Goal: Task Accomplishment & Management: Manage account settings

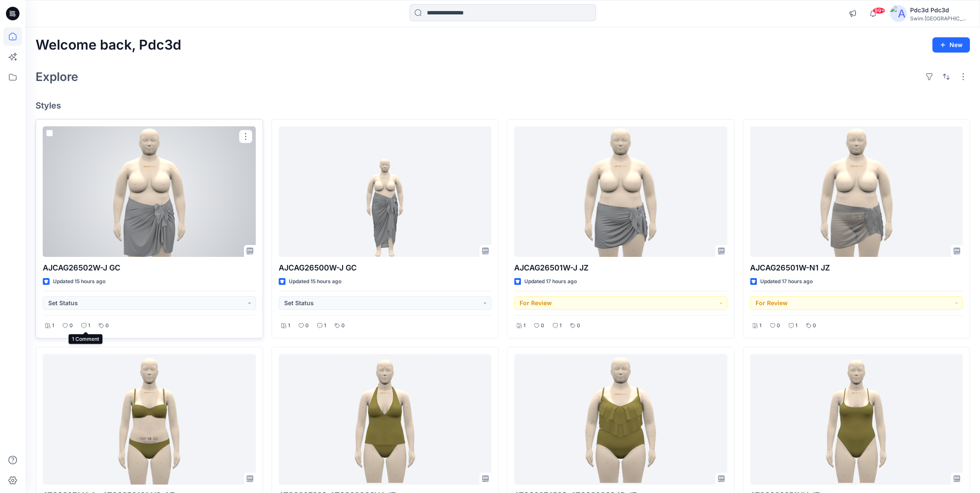
click at [84, 326] on icon at bounding box center [83, 325] width 5 height 5
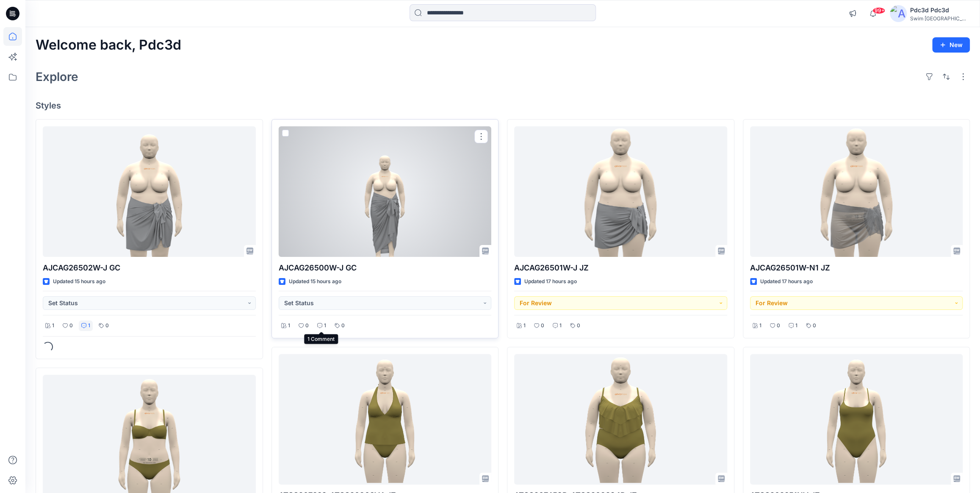
click at [323, 328] on div "1" at bounding box center [322, 325] width 14 height 11
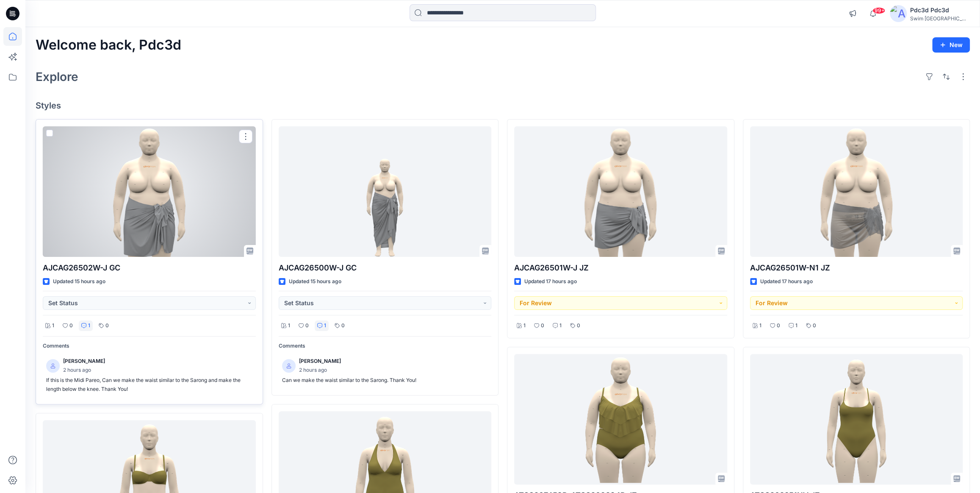
click at [185, 199] on div at bounding box center [149, 191] width 213 height 130
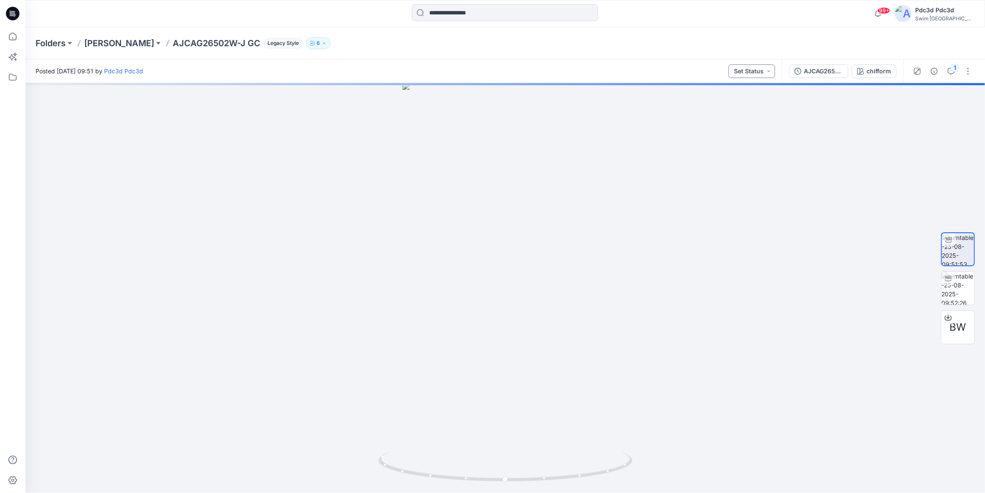
click at [759, 69] on button "Set Status" at bounding box center [752, 71] width 47 height 14
click at [741, 165] on p "Resubmit" at bounding box center [730, 166] width 26 height 11
click at [9, 42] on icon at bounding box center [12, 36] width 19 height 19
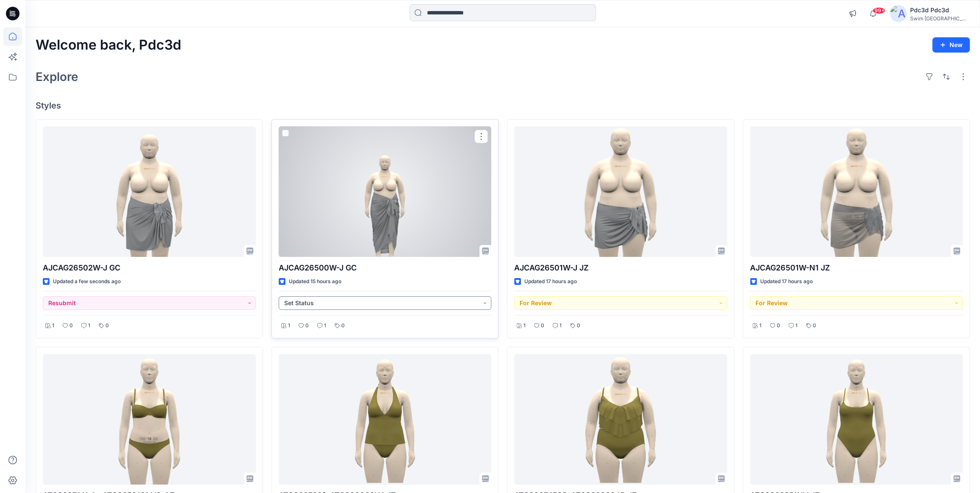
drag, startPoint x: 359, startPoint y: 302, endPoint x: 364, endPoint y: 305, distance: 5.8
click at [359, 302] on button "Set Status" at bounding box center [385, 303] width 213 height 14
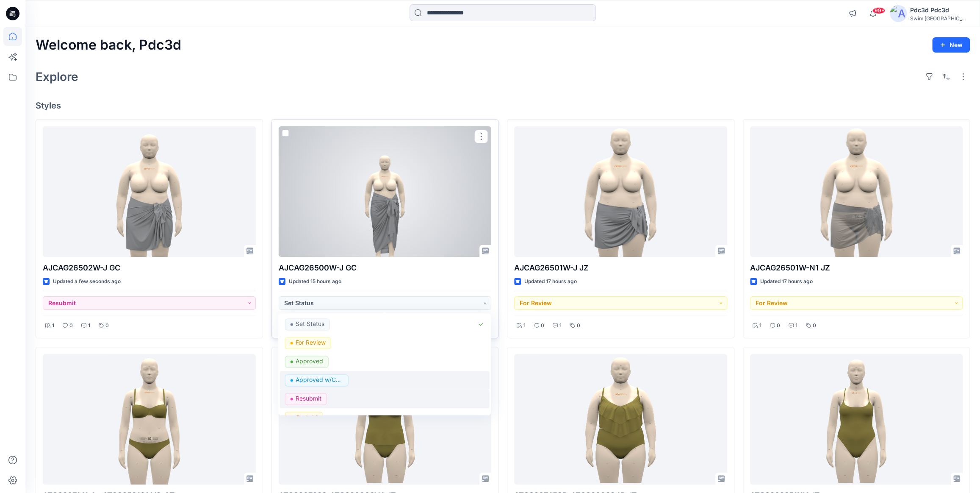
drag, startPoint x: 340, startPoint y: 397, endPoint x: 343, endPoint y: 387, distance: 10.1
click at [340, 397] on div "Resubmit" at bounding box center [384, 399] width 199 height 12
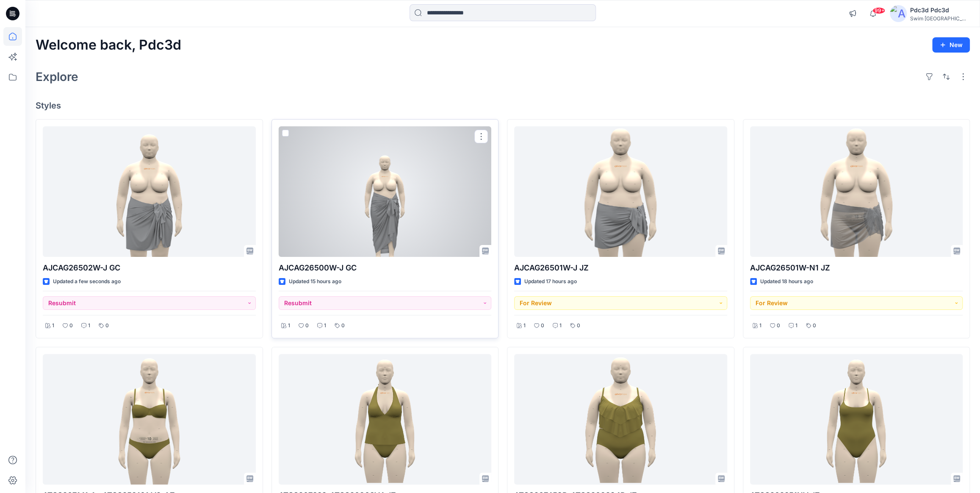
click at [371, 177] on div at bounding box center [385, 191] width 213 height 130
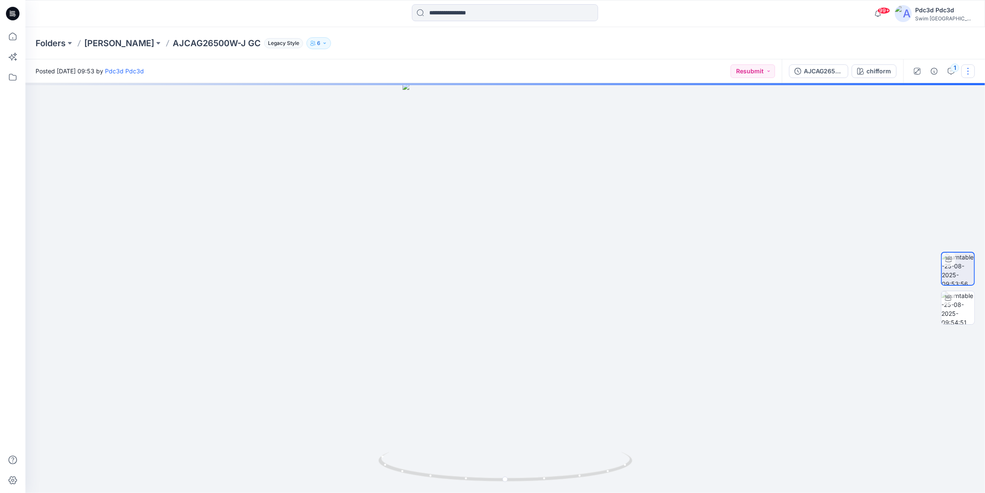
click at [965, 71] on button "button" at bounding box center [969, 71] width 14 height 14
click at [919, 86] on p "Edit" at bounding box center [914, 90] width 11 height 9
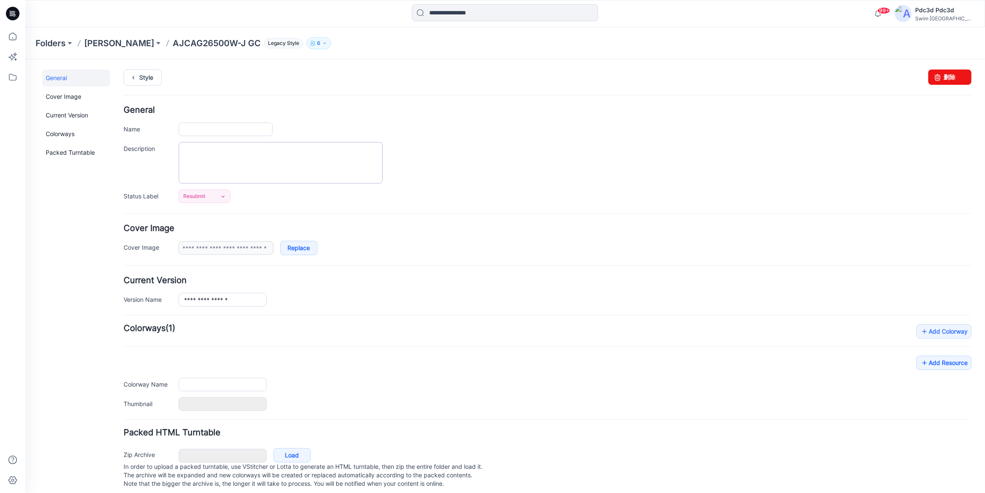
type input "**********"
type input "********"
type input "**********"
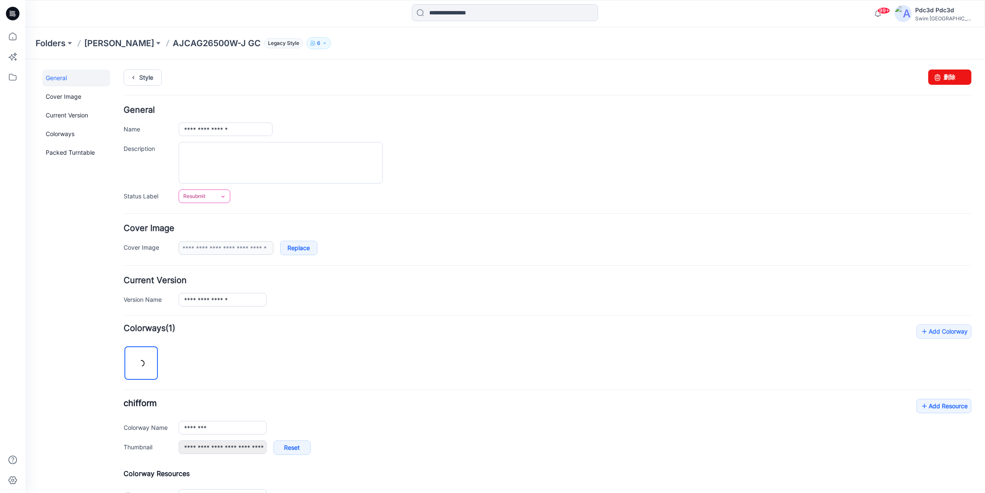
click at [223, 194] on icon at bounding box center [223, 196] width 7 height 7
click at [222, 237] on link "For Review" at bounding box center [215, 232] width 68 height 18
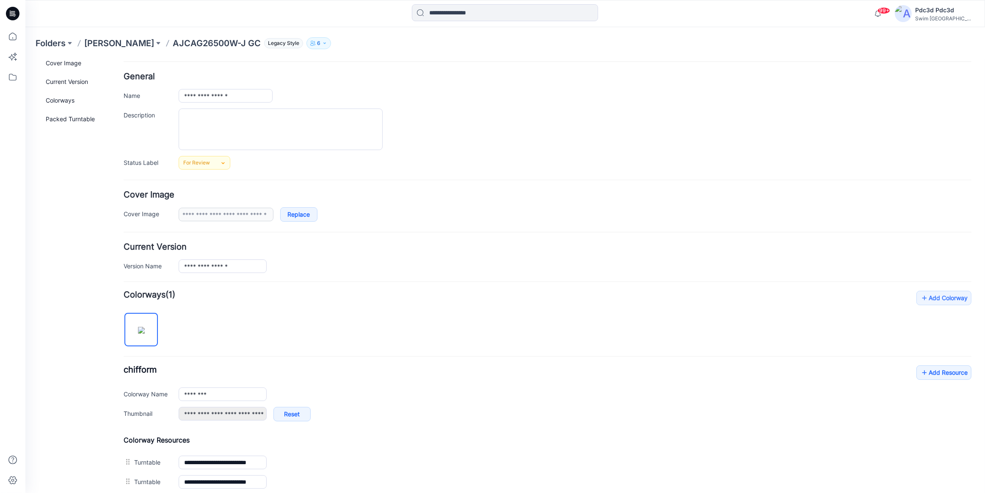
scroll to position [77, 0]
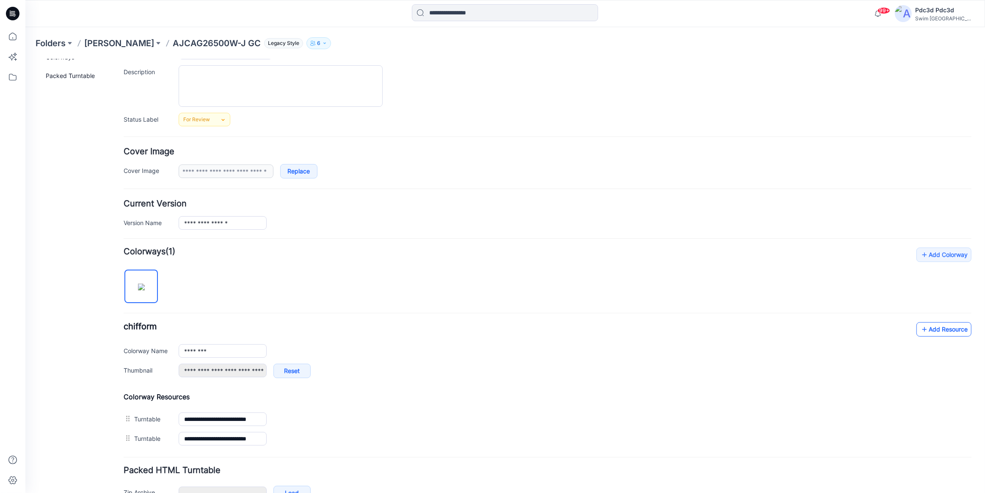
click at [941, 332] on link "Add Resource" at bounding box center [944, 328] width 55 height 14
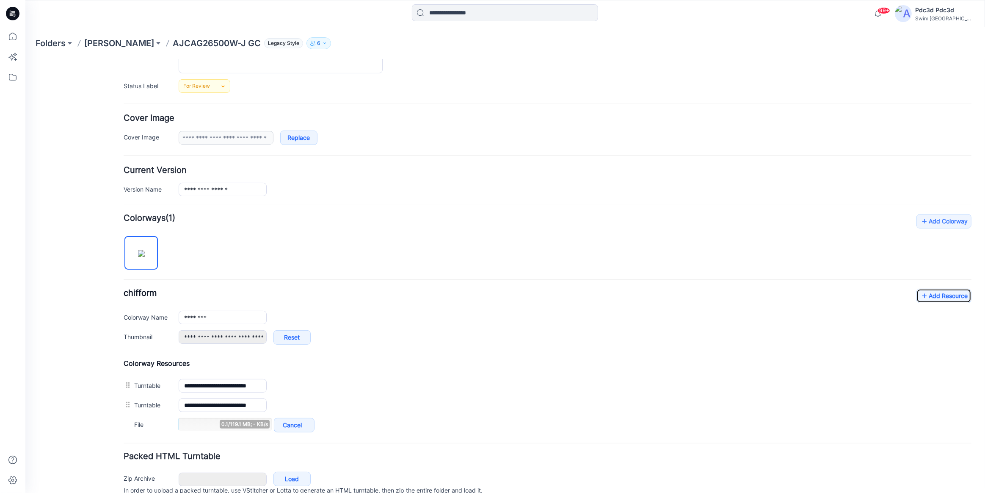
scroll to position [148, 0]
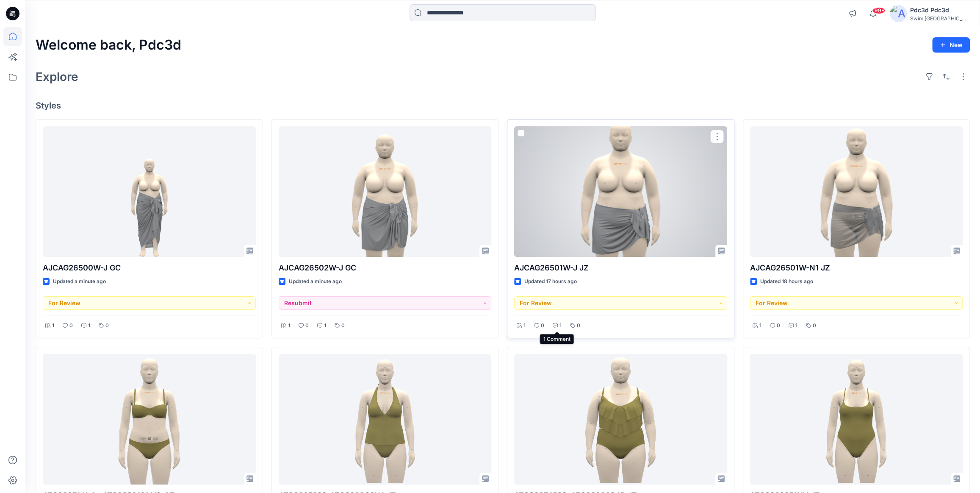
click at [558, 325] on div "1" at bounding box center [557, 325] width 14 height 11
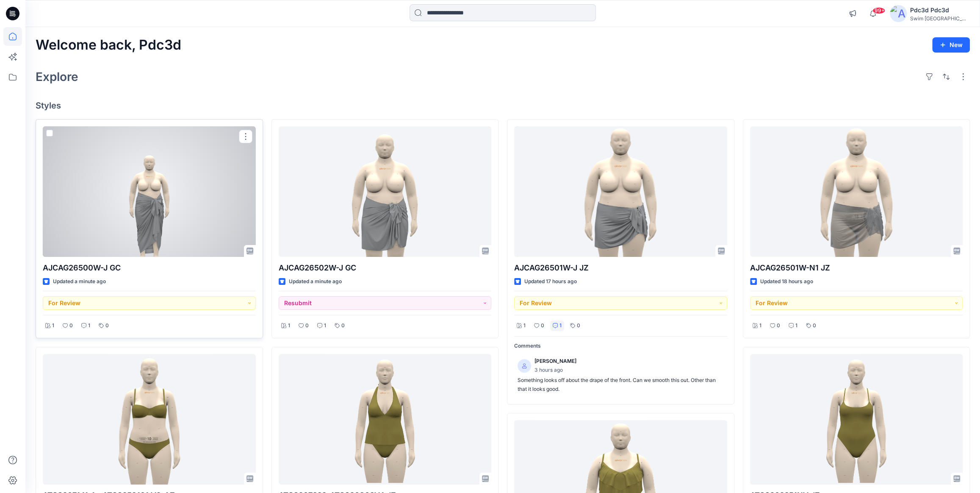
click at [131, 194] on div at bounding box center [149, 191] width 213 height 130
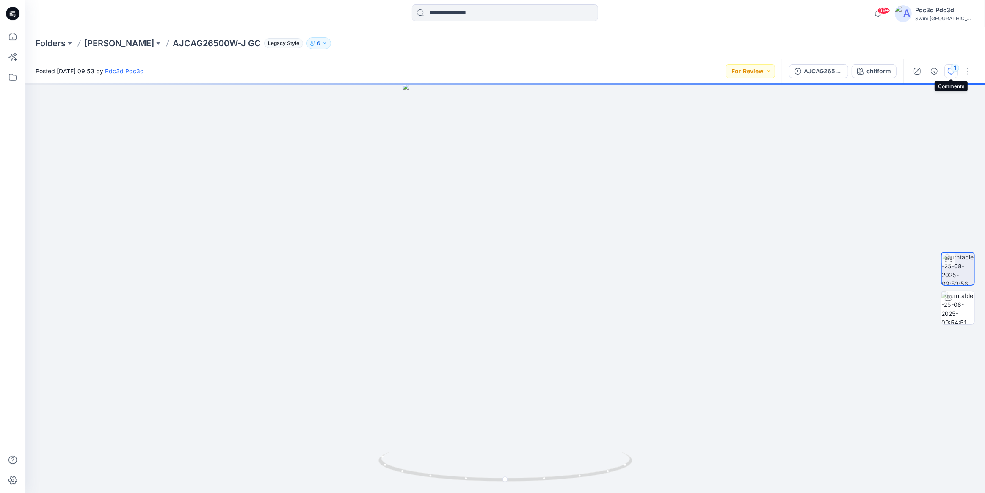
click at [951, 69] on icon "button" at bounding box center [951, 71] width 7 height 7
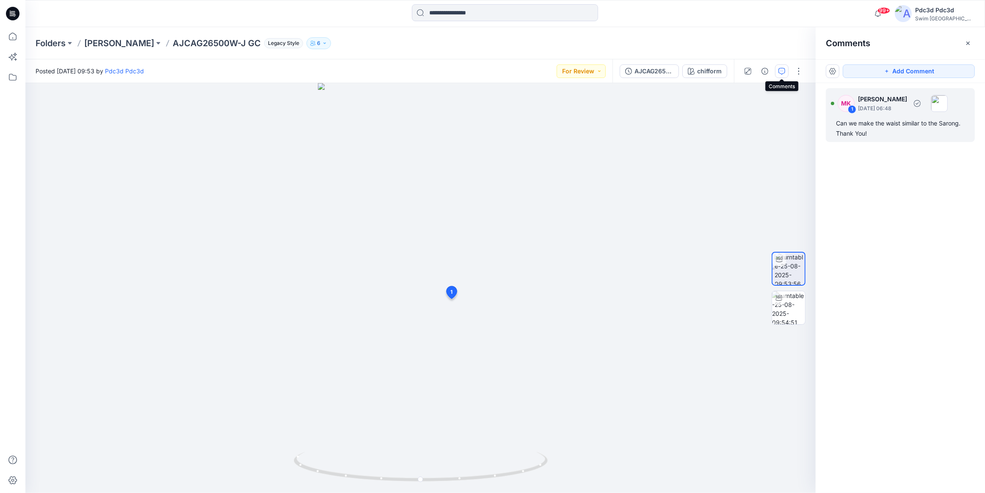
click at [867, 127] on div "Can we make the waist similar to the Sarong. Thank You!" at bounding box center [900, 128] width 129 height 20
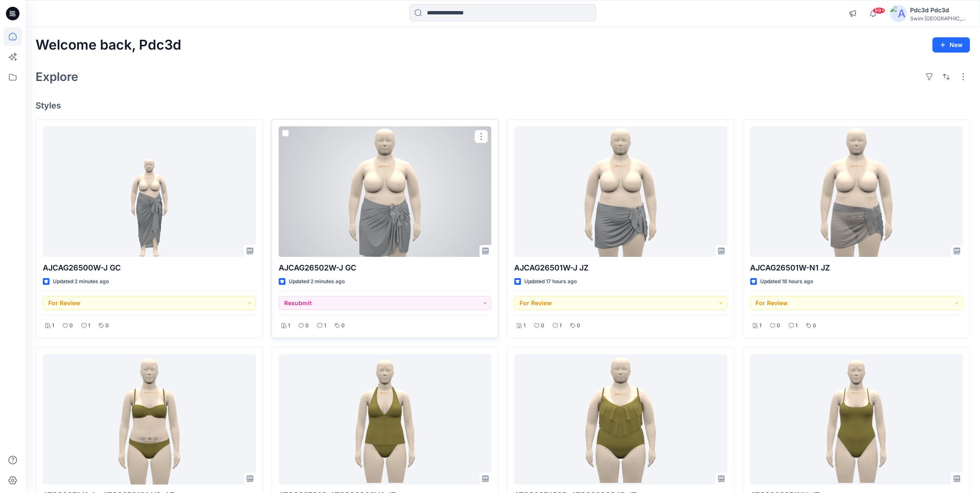
click at [361, 197] on div at bounding box center [385, 191] width 213 height 130
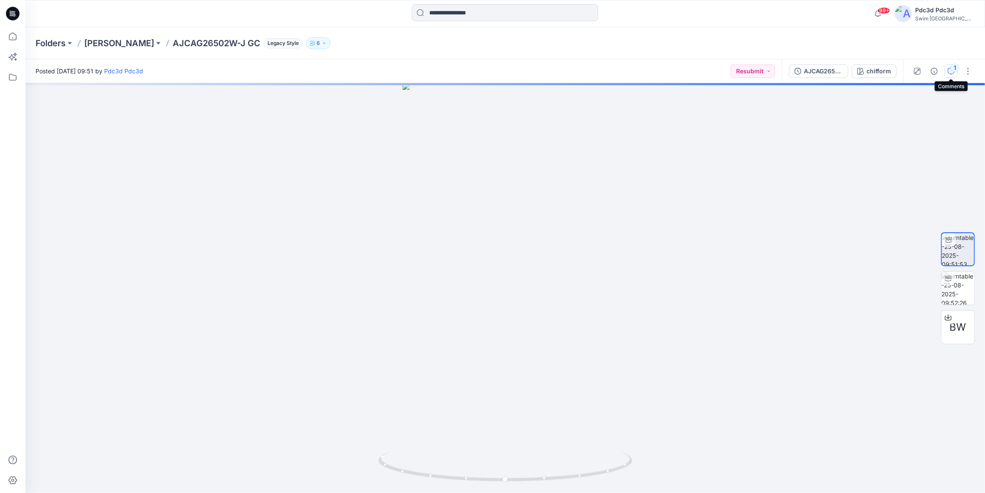
click at [952, 75] on button "1" at bounding box center [952, 71] width 14 height 14
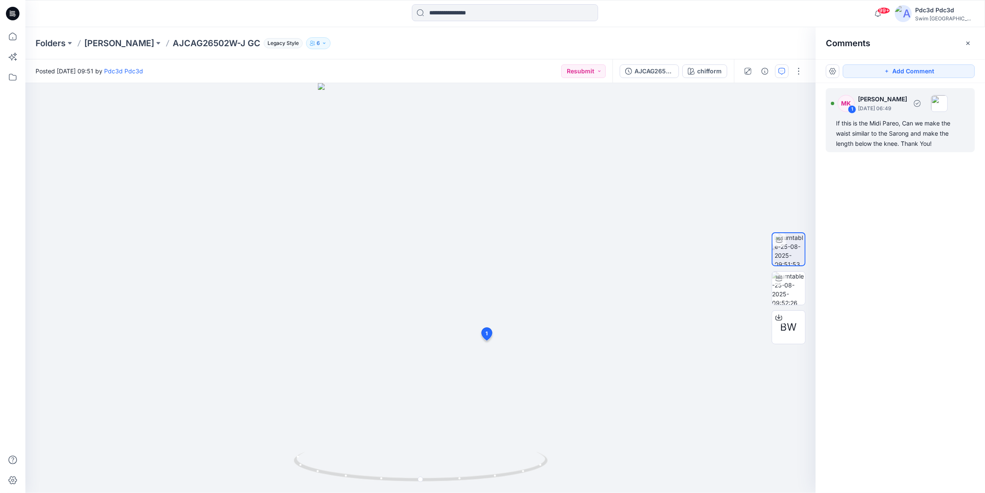
click at [891, 136] on div "If this is the Midi Pareo, Can we make the waist similar to the Sarong and make…" at bounding box center [900, 133] width 129 height 30
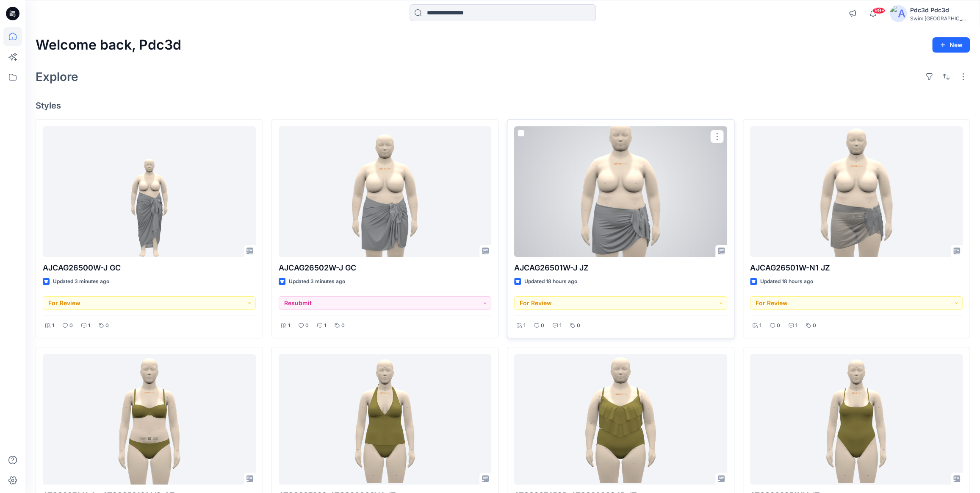
click at [621, 208] on div at bounding box center [620, 191] width 213 height 130
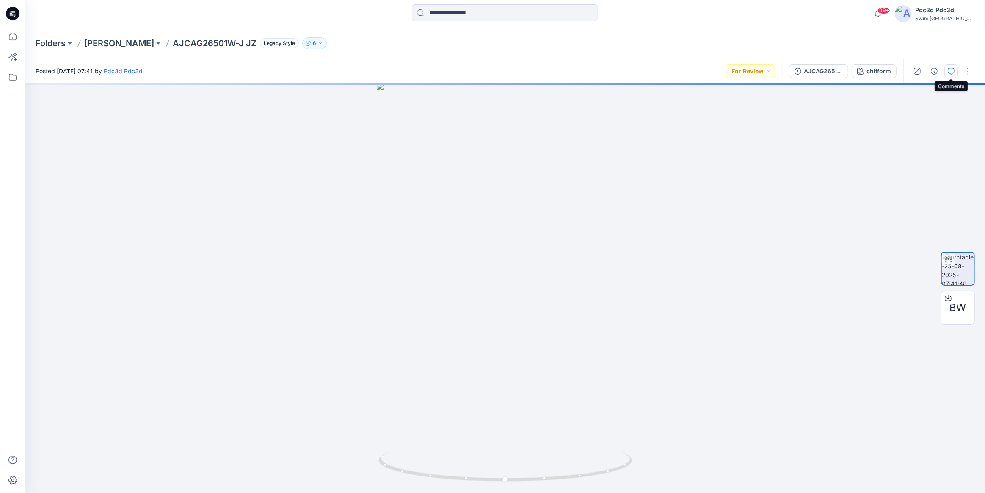
click at [948, 70] on icon "button" at bounding box center [951, 71] width 7 height 7
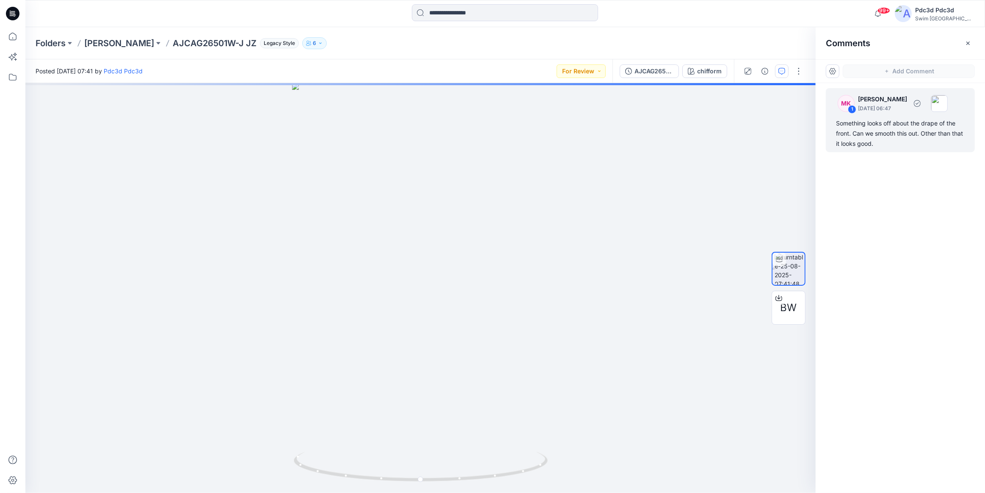
click at [859, 136] on div "Something looks off about the drape of the front. Can we smooth this out. Other…" at bounding box center [900, 133] width 129 height 30
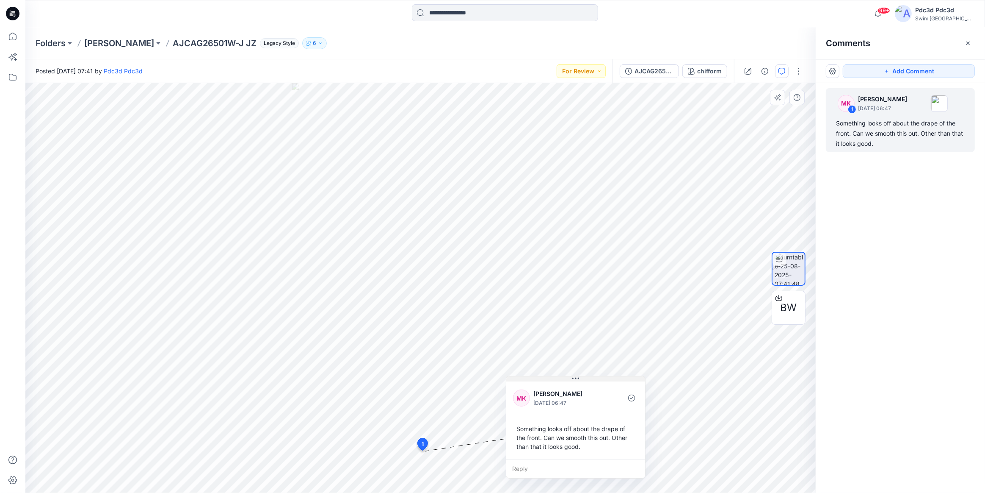
drag, startPoint x: 479, startPoint y: 375, endPoint x: 576, endPoint y: 377, distance: 96.6
click at [576, 377] on icon at bounding box center [576, 377] width 1 height 1
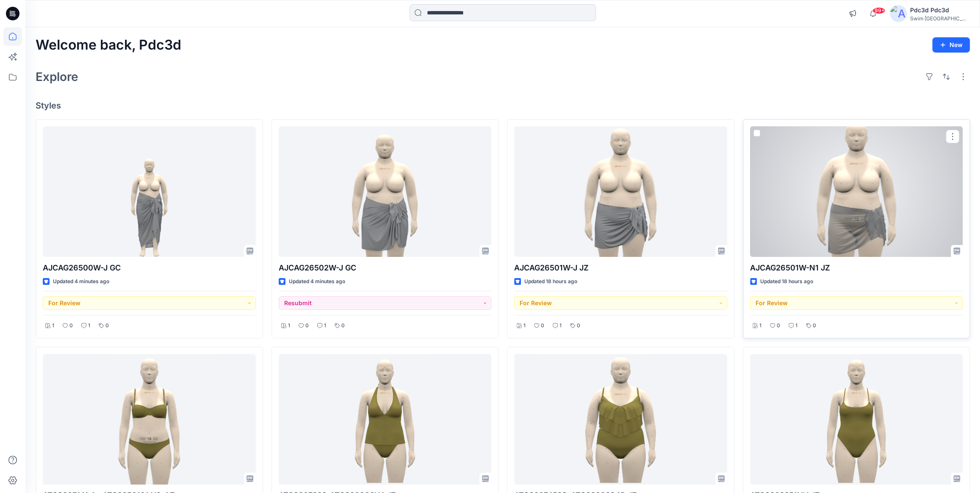
click at [920, 202] on div at bounding box center [856, 191] width 213 height 130
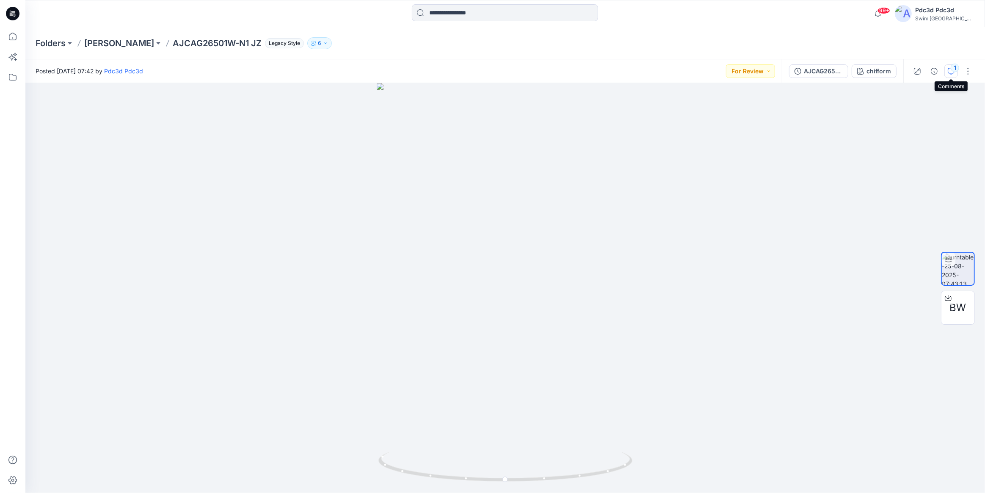
click at [954, 71] on div "1" at bounding box center [955, 68] width 8 height 8
click at [950, 65] on button "1" at bounding box center [952, 71] width 14 height 14
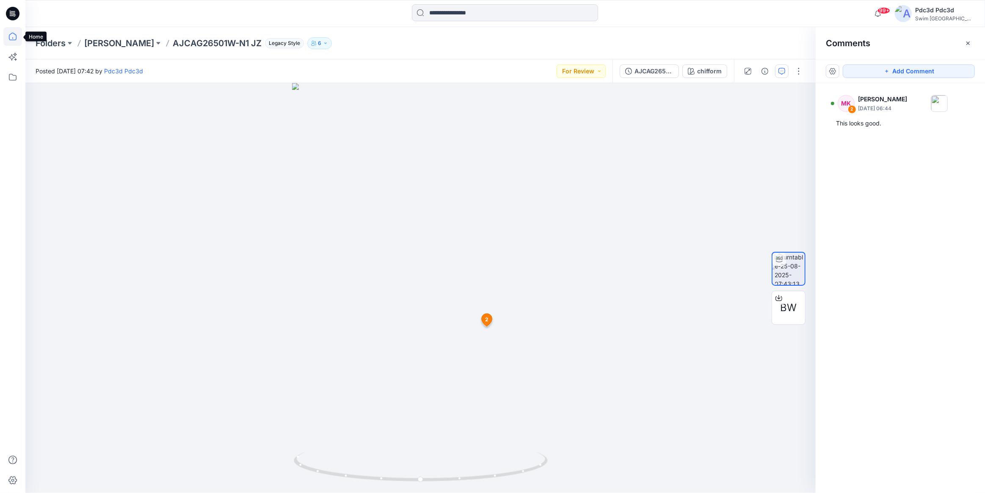
click at [11, 36] on icon at bounding box center [12, 36] width 19 height 19
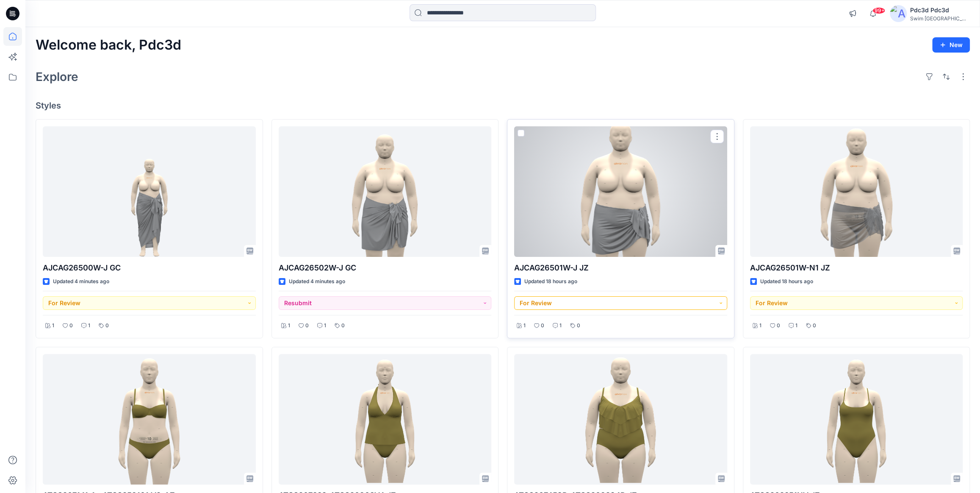
click at [567, 306] on button "For Review" at bounding box center [620, 303] width 213 height 14
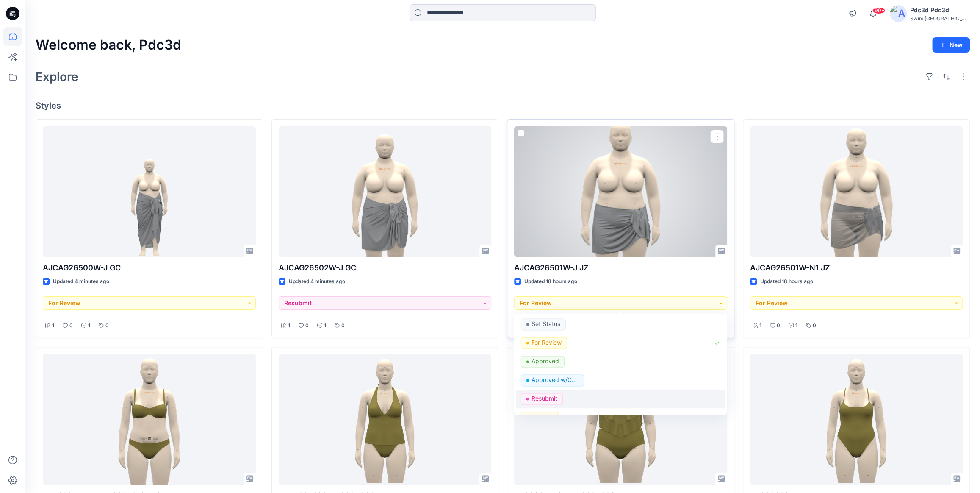
click at [571, 399] on div "Resubmit" at bounding box center [620, 399] width 199 height 12
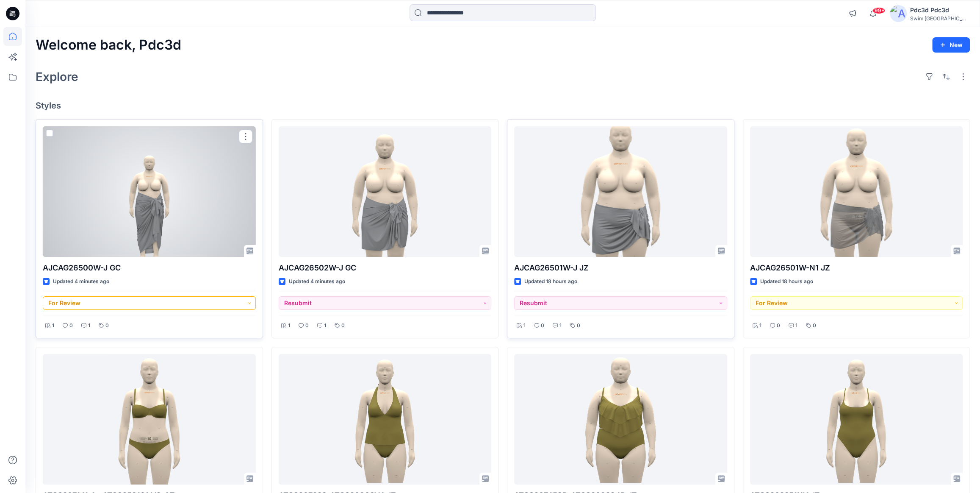
click at [141, 304] on button "For Review" at bounding box center [149, 303] width 213 height 14
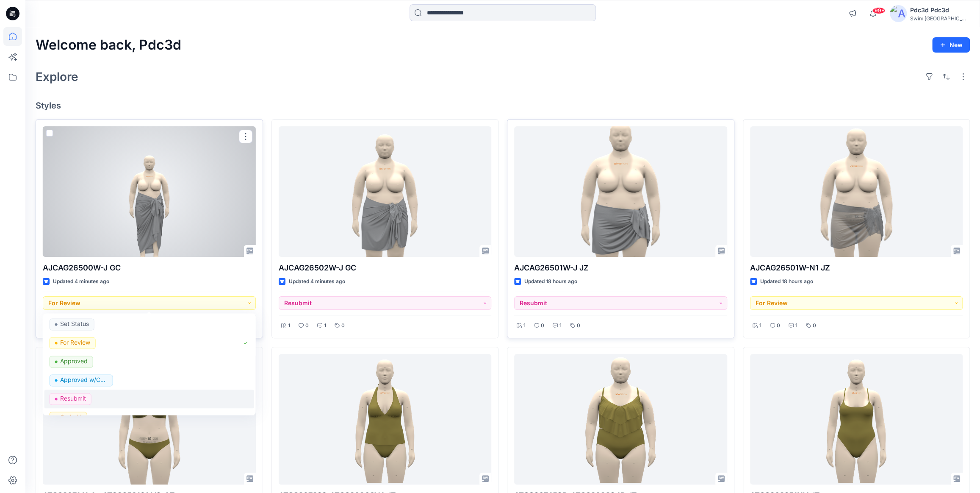
click at [122, 395] on div "Resubmit" at bounding box center [149, 399] width 199 height 12
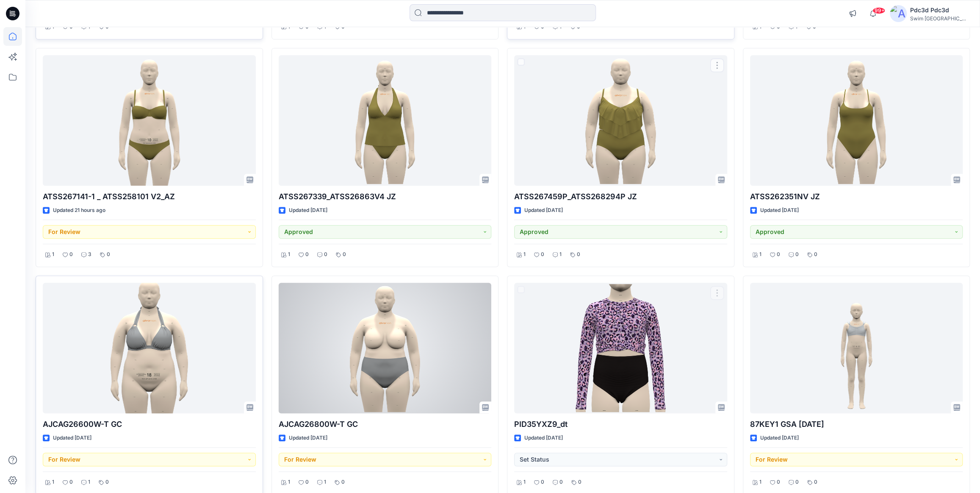
scroll to position [302, 0]
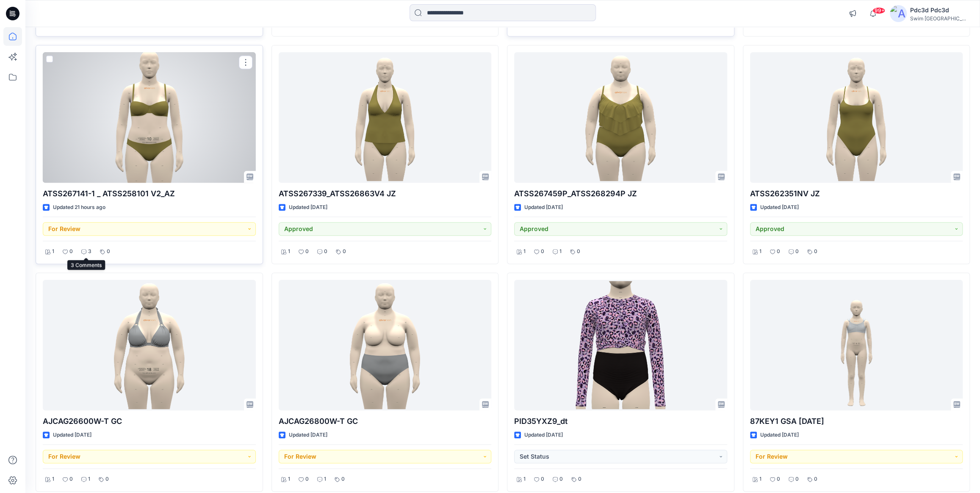
click at [86, 252] on icon at bounding box center [83, 251] width 5 height 5
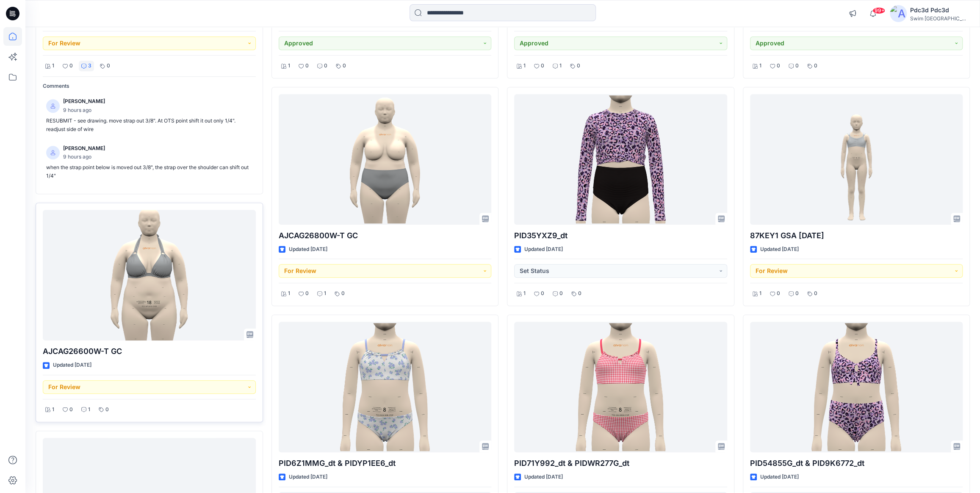
scroll to position [494, 0]
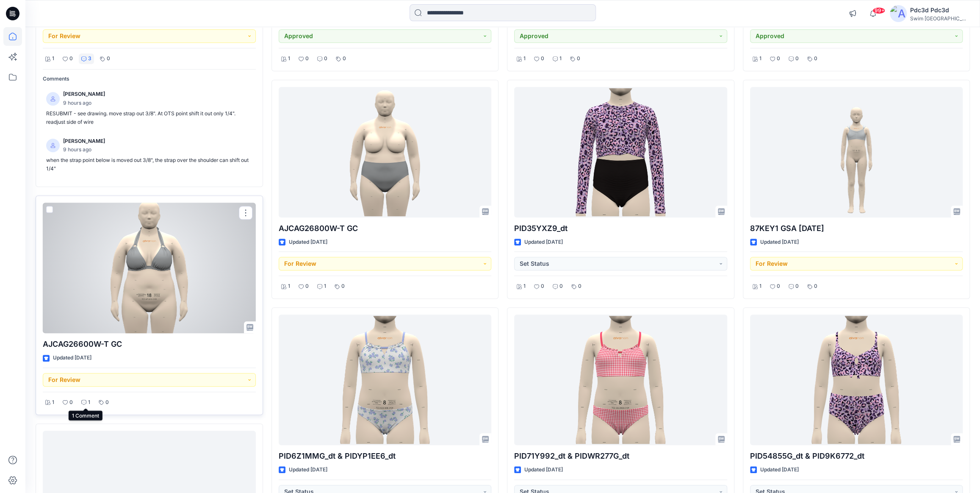
click at [84, 402] on icon at bounding box center [83, 401] width 5 height 5
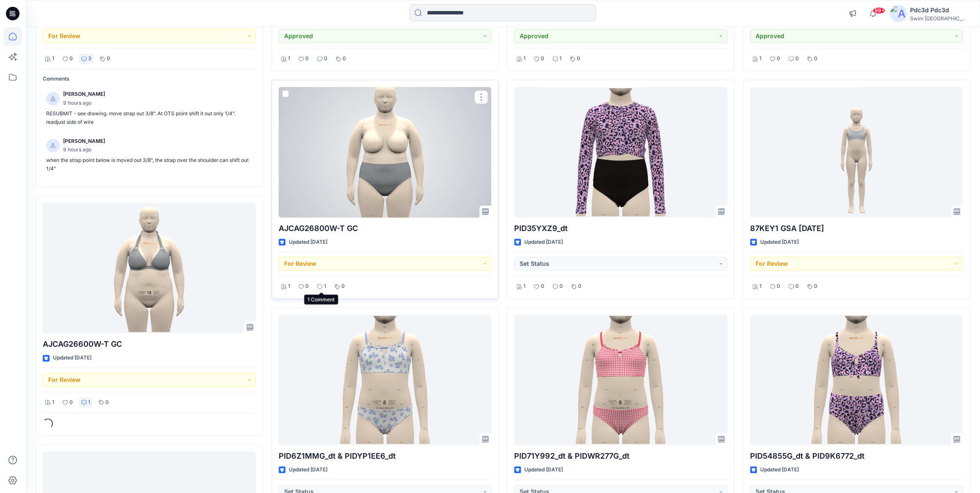
click at [318, 286] on icon at bounding box center [319, 286] width 5 height 5
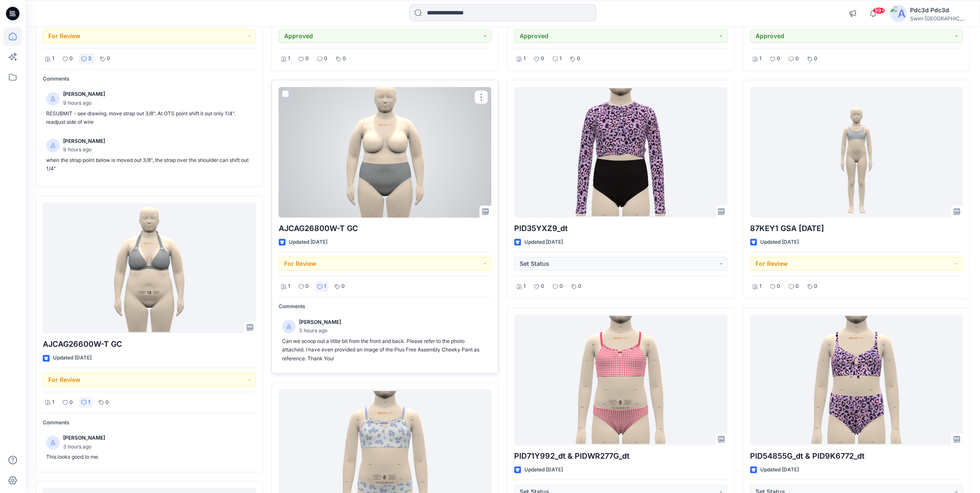
click at [376, 167] on div at bounding box center [385, 152] width 213 height 130
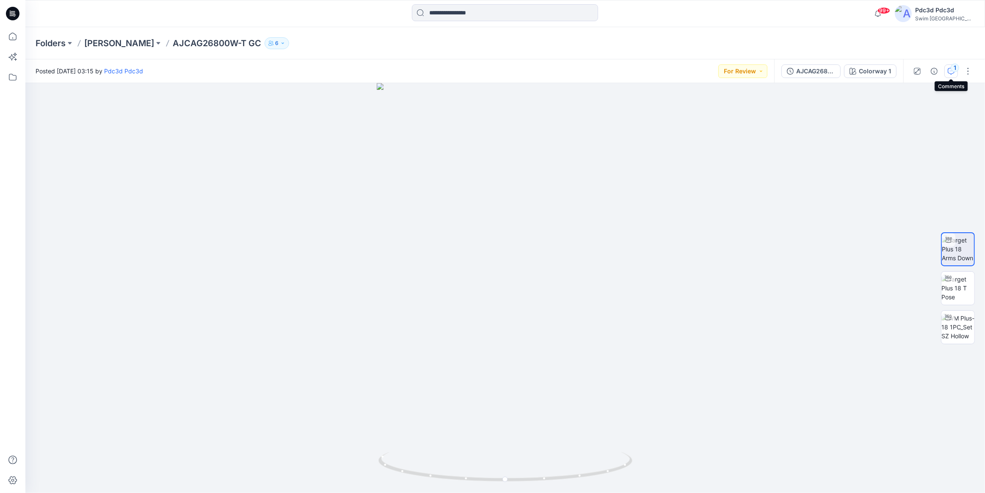
click at [951, 72] on icon "button" at bounding box center [951, 71] width 7 height 7
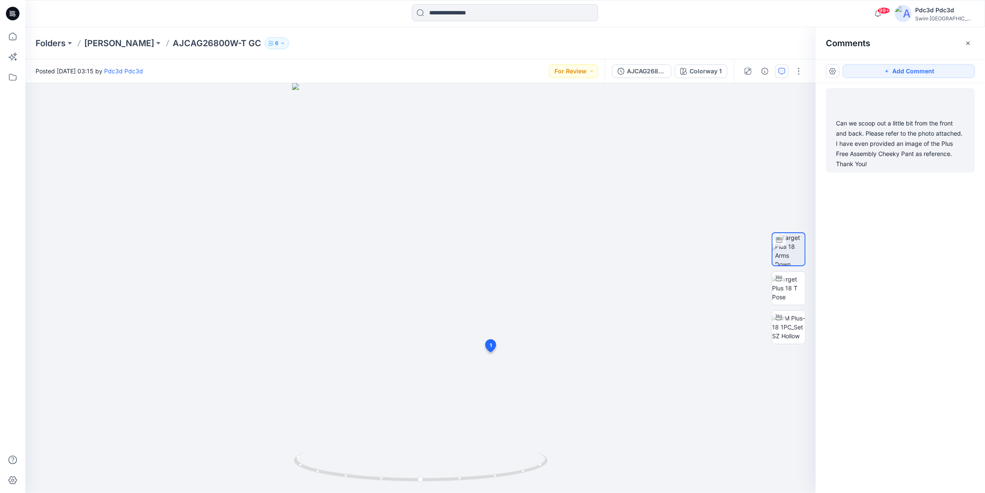
click at [889, 132] on div "Can we scoop out a little bit from the front and back. Please refer to the phot…" at bounding box center [900, 143] width 129 height 51
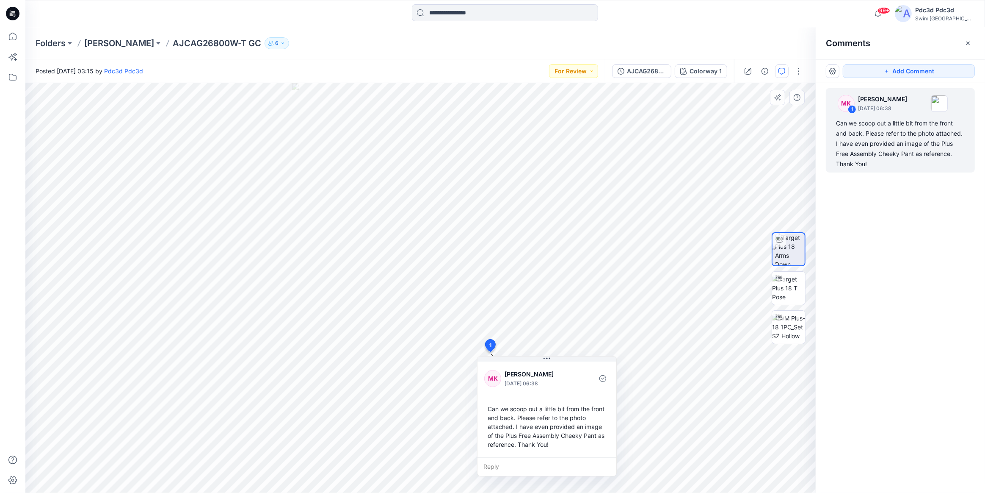
click at [486, 465] on div "Reply" at bounding box center [547, 466] width 139 height 19
click at [557, 487] on button "Cancel" at bounding box center [564, 491] width 34 height 14
click at [487, 466] on div "Reply" at bounding box center [547, 466] width 139 height 19
click at [563, 490] on button "Cancel" at bounding box center [564, 491] width 34 height 14
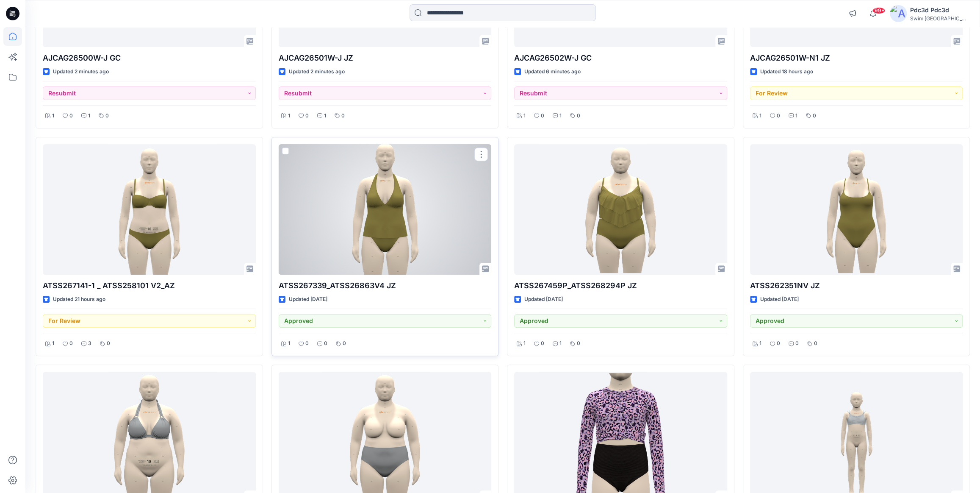
scroll to position [186, 0]
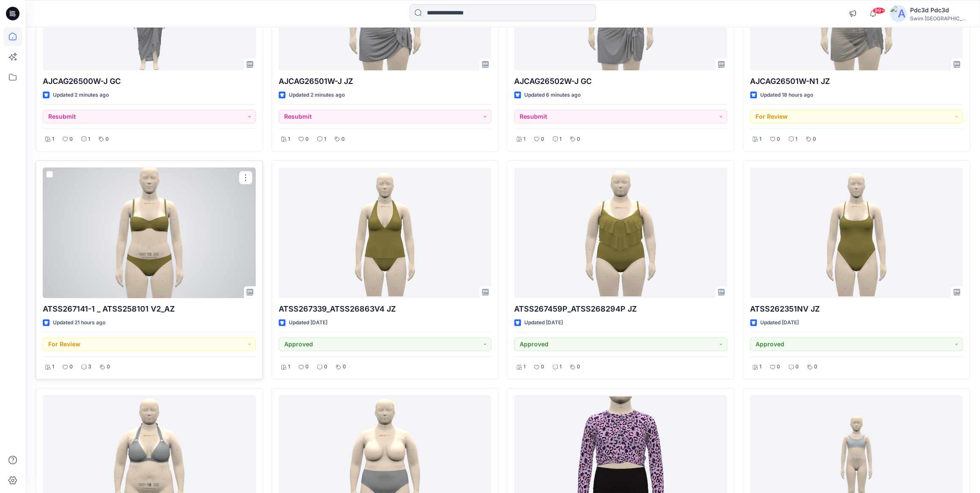
click at [127, 213] on div at bounding box center [149, 232] width 213 height 130
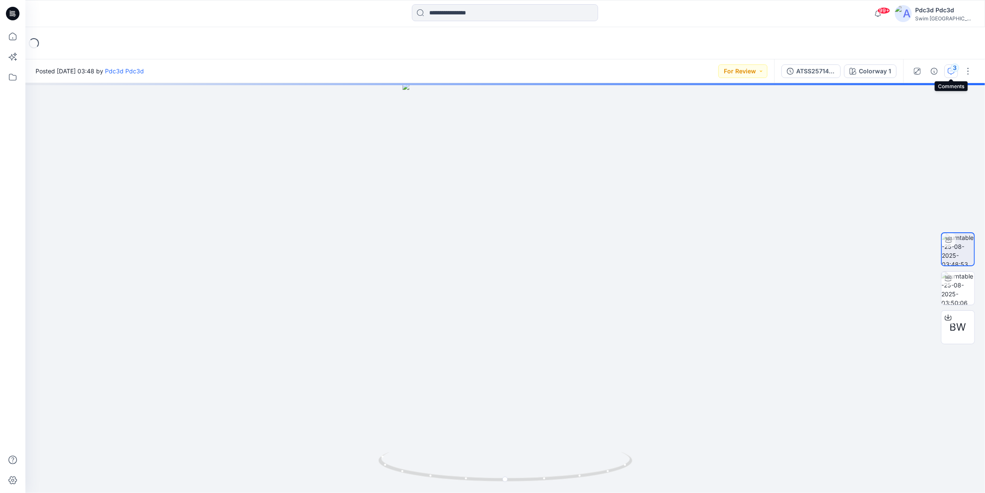
click at [951, 69] on icon "button" at bounding box center [951, 71] width 7 height 7
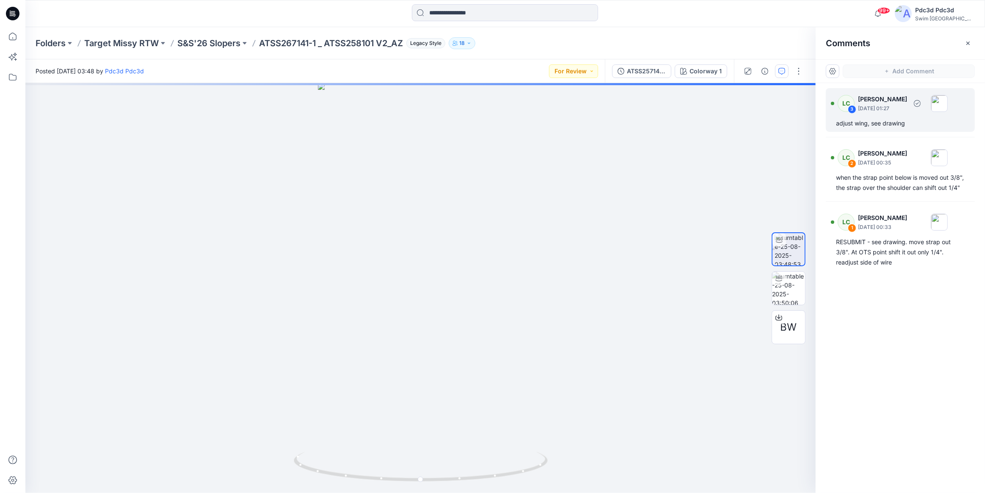
click at [905, 124] on div "adjust wing, see drawing" at bounding box center [900, 123] width 129 height 10
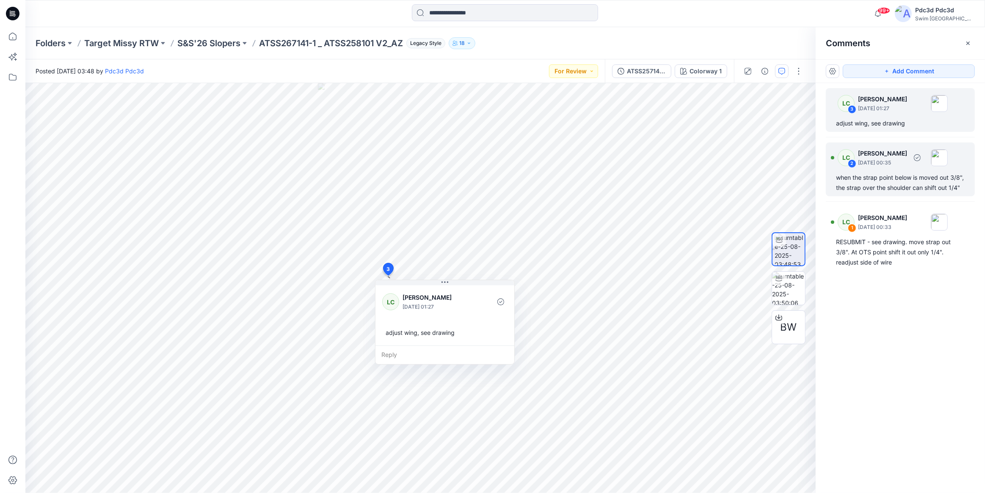
click at [885, 185] on div "when the strap point below is moved out 3/8", the strap over the shoulder can s…" at bounding box center [900, 182] width 129 height 20
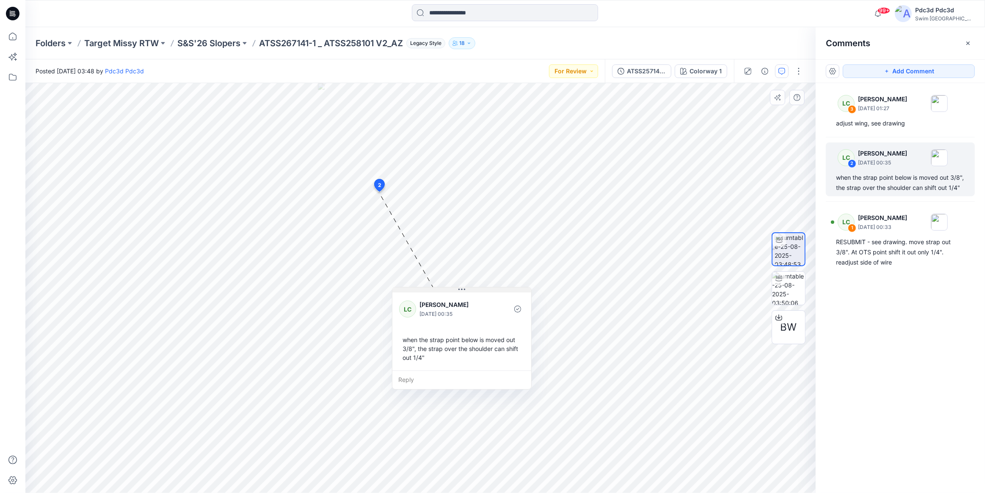
drag, startPoint x: 435, startPoint y: 198, endPoint x: 461, endPoint y: 289, distance: 94.6
click at [461, 289] on icon at bounding box center [462, 289] width 7 height 7
drag, startPoint x: 462, startPoint y: 290, endPoint x: 480, endPoint y: 292, distance: 18.3
click at [480, 292] on icon at bounding box center [480, 291] width 7 height 7
click at [444, 358] on div "when the strap point below is moved out 3/8", the strap over the shoulder can s…" at bounding box center [480, 349] width 125 height 33
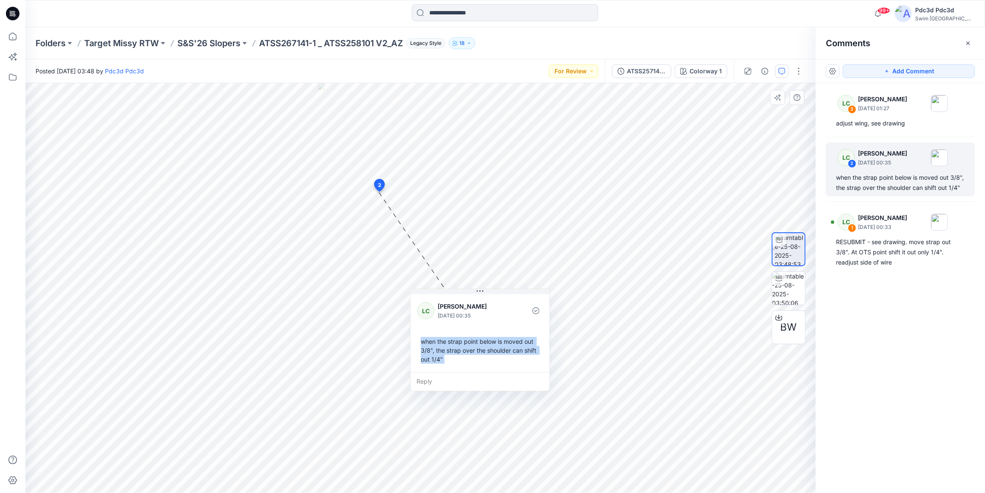
drag, startPoint x: 444, startPoint y: 358, endPoint x: 422, endPoint y: 342, distance: 27.6
click at [422, 342] on div "when the strap point below is moved out 3/8", the strap over the shoulder can s…" at bounding box center [480, 349] width 125 height 33
click at [460, 363] on div "when the strap point below is moved out 3/8", the strap over the shoulder can s…" at bounding box center [480, 349] width 125 height 33
click at [423, 341] on div "when the strap point below is moved out 3/8", the strap over the shoulder can s…" at bounding box center [480, 349] width 125 height 33
click at [421, 340] on div "when the strap point below is moved out 3/8", the strap over the shoulder can s…" at bounding box center [480, 349] width 125 height 33
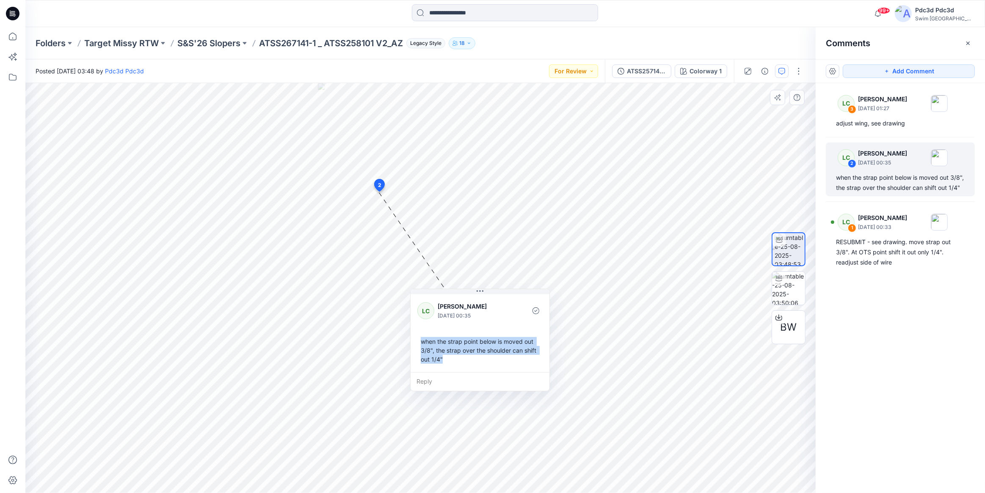
drag, startPoint x: 421, startPoint y: 340, endPoint x: 440, endPoint y: 360, distance: 28.1
click at [440, 360] on div "when the strap point below is moved out 3/8", the strap over the shoulder can s…" at bounding box center [480, 349] width 125 height 33
copy div "when the strap point below is moved out 3/8", the strap over the shoulder can s…"
click at [447, 366] on div "when the strap point below is moved out 3/8", the strap over the shoulder can s…" at bounding box center [480, 349] width 125 height 33
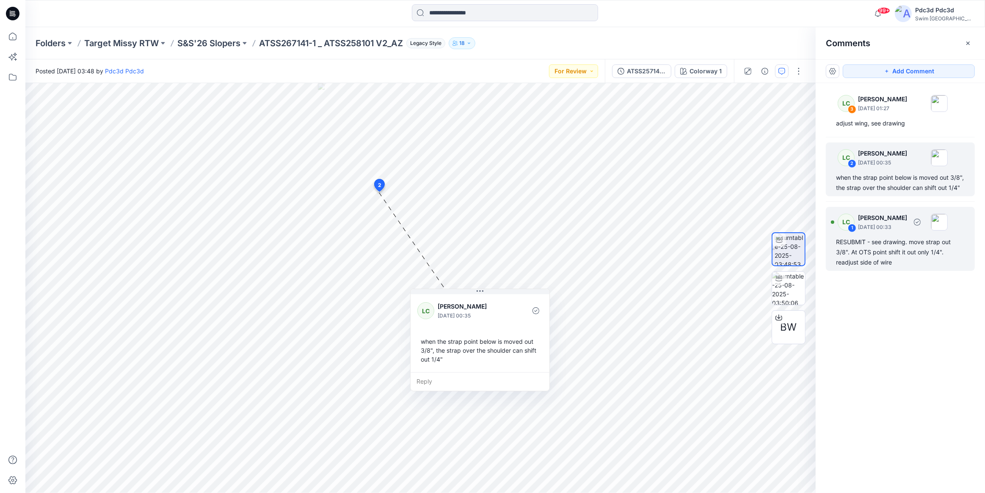
click at [868, 261] on div "RESUBMIT - see drawing. move strap out 3/8". At OTS point shift it out only 1/4…" at bounding box center [900, 252] width 129 height 30
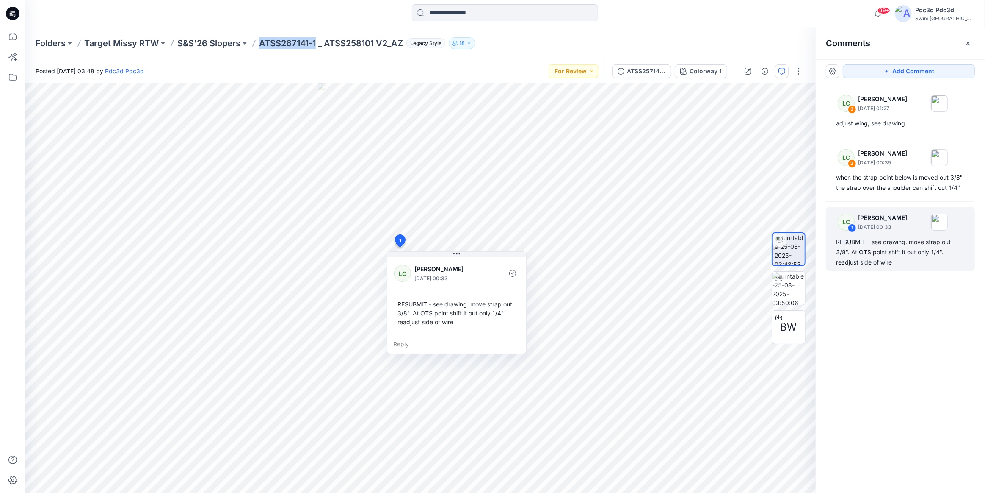
drag, startPoint x: 260, startPoint y: 45, endPoint x: 318, endPoint y: 42, distance: 58.1
click at [318, 42] on p "ATSS267141-1 _ ATSS258101 V2_AZ" at bounding box center [331, 43] width 144 height 12
copy p "ATSS267141-1"
click at [13, 34] on icon at bounding box center [12, 36] width 19 height 19
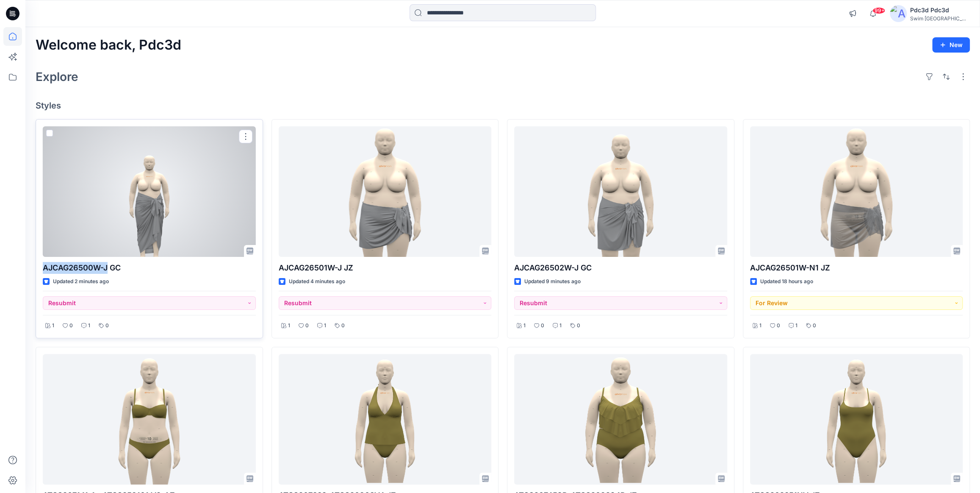
drag, startPoint x: 43, startPoint y: 268, endPoint x: 107, endPoint y: 268, distance: 64.4
click at [107, 268] on p "AJCAG26500W-J GC" at bounding box center [149, 268] width 213 height 12
copy p "AJCAG26500W-J"
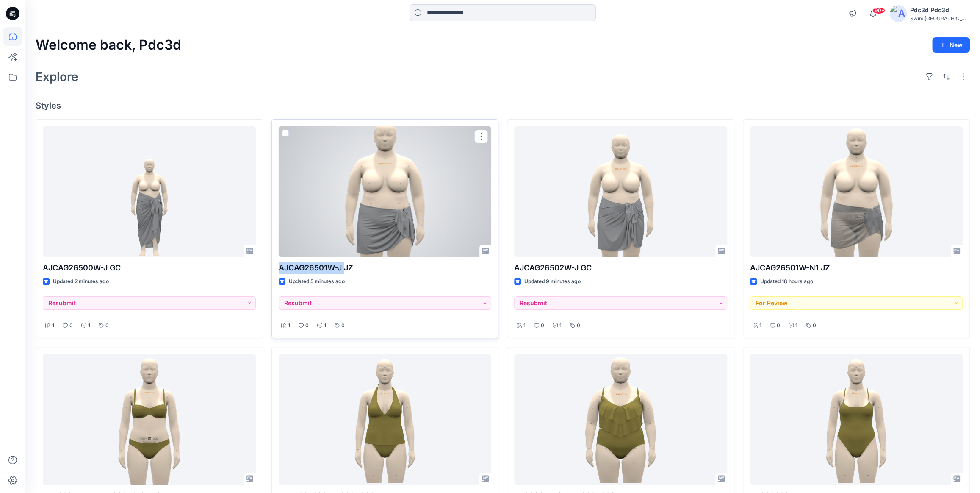
drag, startPoint x: 278, startPoint y: 268, endPoint x: 343, endPoint y: 266, distance: 64.8
click at [343, 266] on p "AJCAG26501W-J JZ" at bounding box center [385, 268] width 213 height 12
copy p "AJCAG26501W-J"
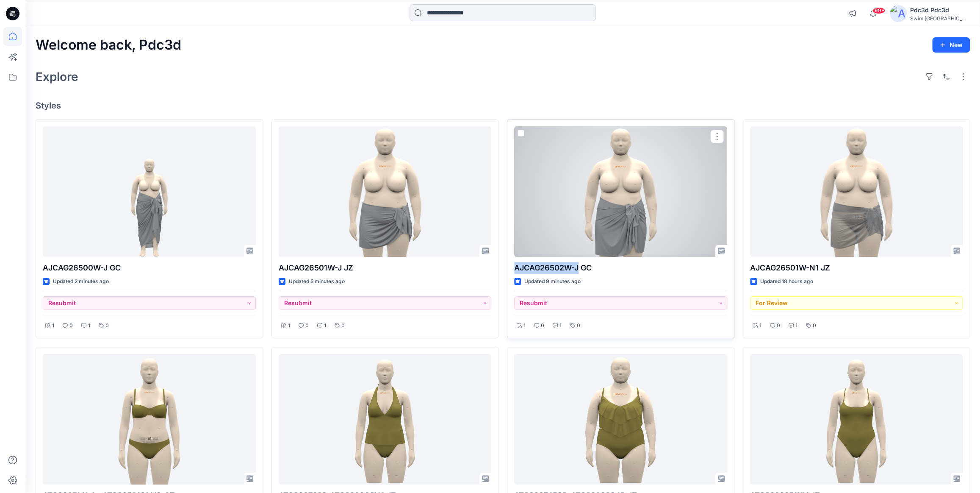
drag, startPoint x: 515, startPoint y: 267, endPoint x: 580, endPoint y: 267, distance: 64.8
click at [580, 267] on p "AJCAG26502W-J GC" at bounding box center [620, 268] width 213 height 12
copy p "AJCAG26502W-J"
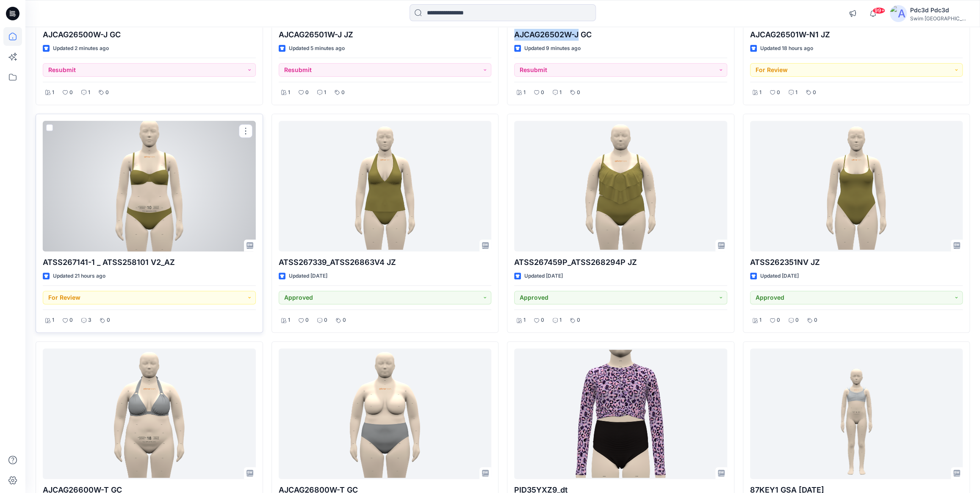
scroll to position [346, 0]
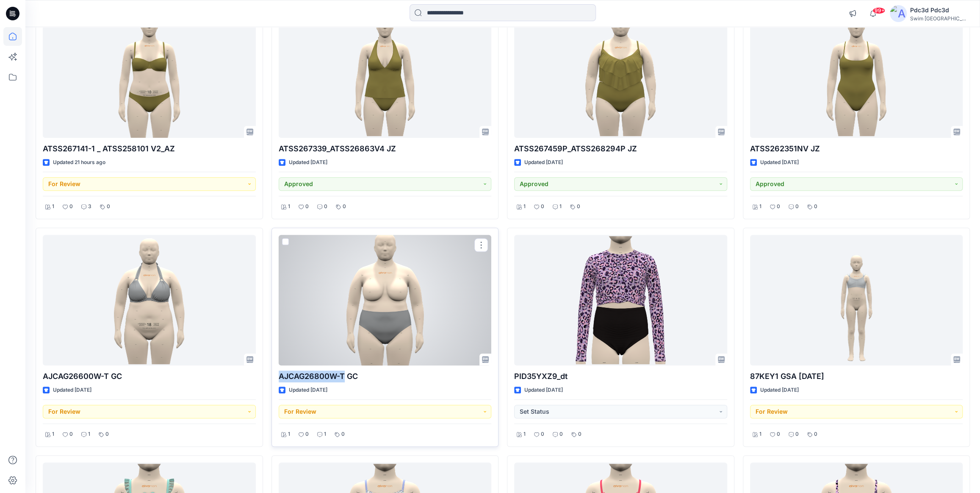
drag, startPoint x: 280, startPoint y: 378, endPoint x: 345, endPoint y: 374, distance: 65.4
click at [345, 374] on p "AJCAG26800W-T GC" at bounding box center [385, 376] width 213 height 12
copy p "AJCAG26800W-T"
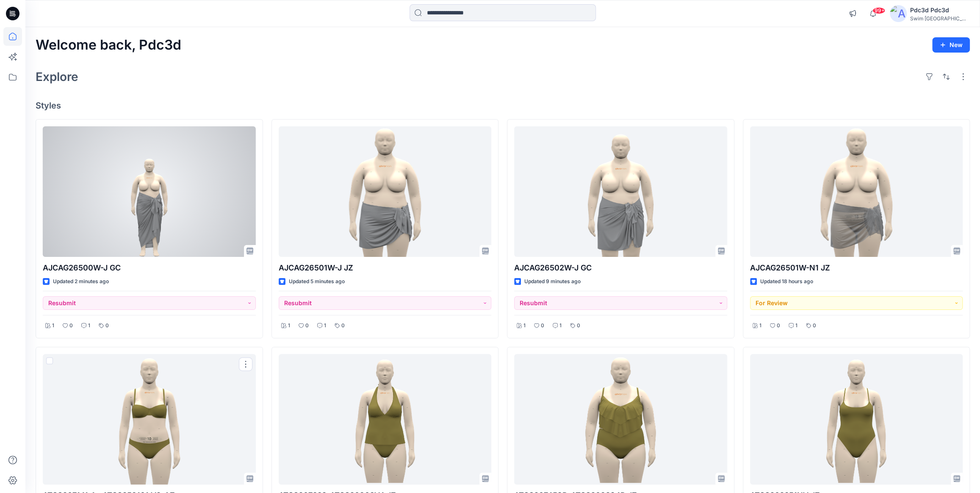
scroll to position [0, 0]
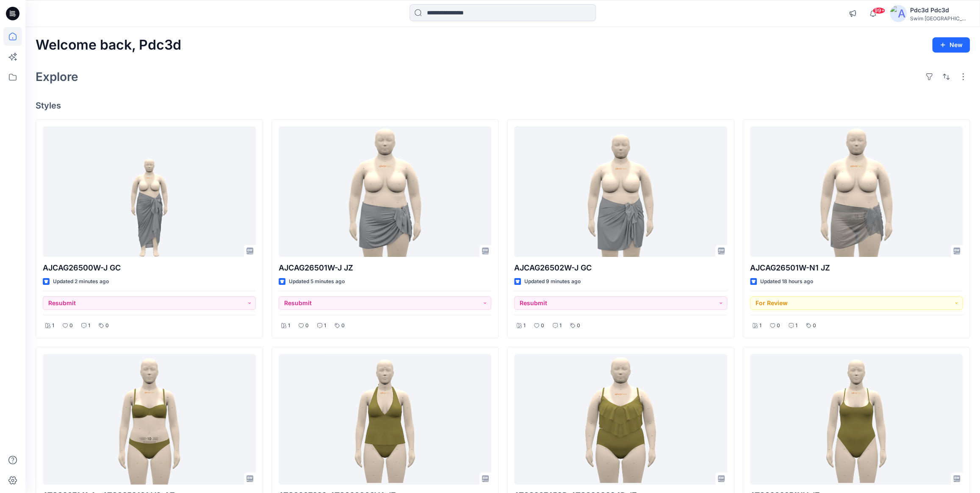
click at [239, 83] on div "Explore" at bounding box center [503, 76] width 934 height 20
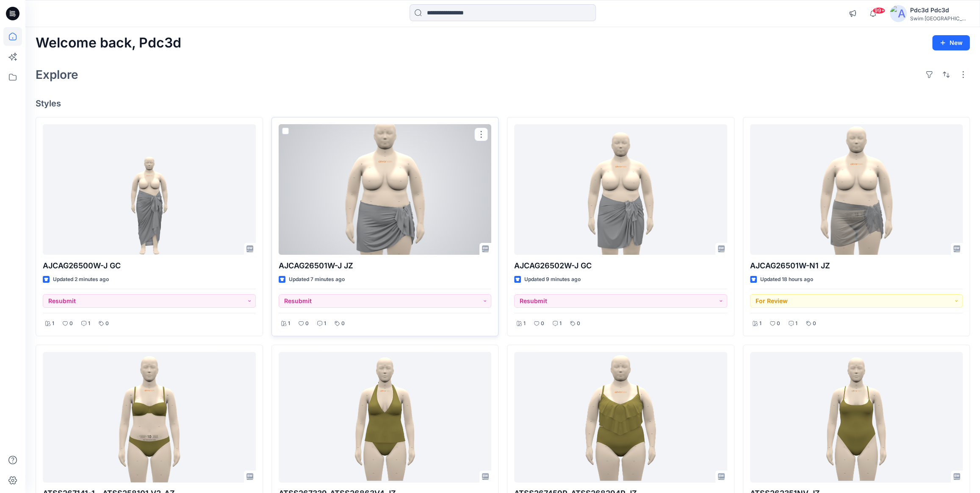
scroll to position [115, 0]
